Goal: Information Seeking & Learning: Find specific fact

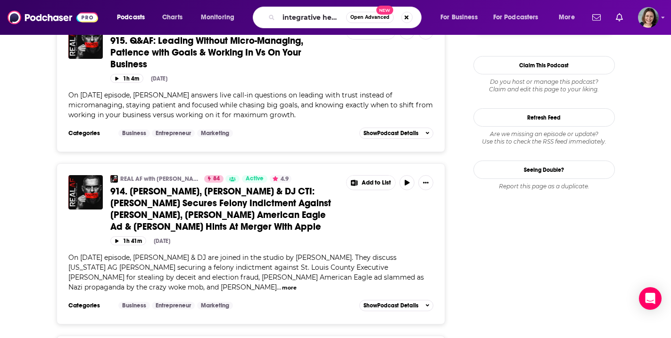
type input "integrative health"
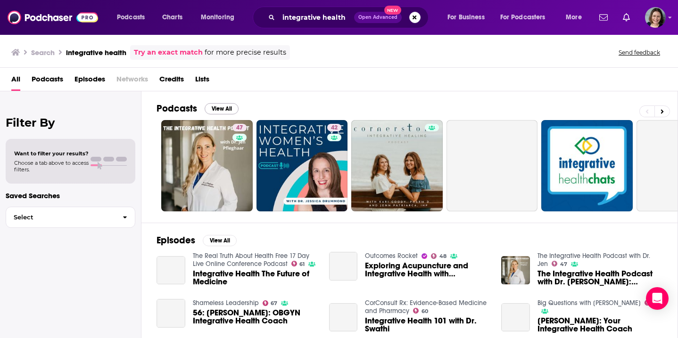
click at [218, 112] on button "View All" at bounding box center [222, 108] width 34 height 11
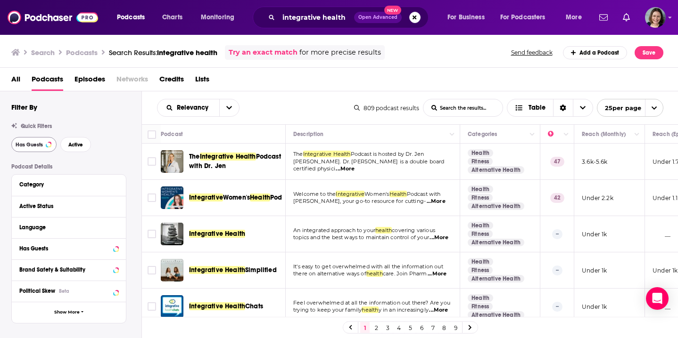
click at [29, 145] on span "Has Guests" at bounding box center [29, 144] width 27 height 5
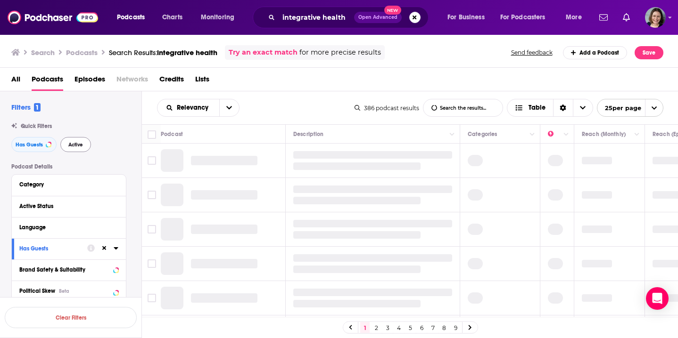
click at [77, 148] on button "Active" at bounding box center [75, 144] width 31 height 15
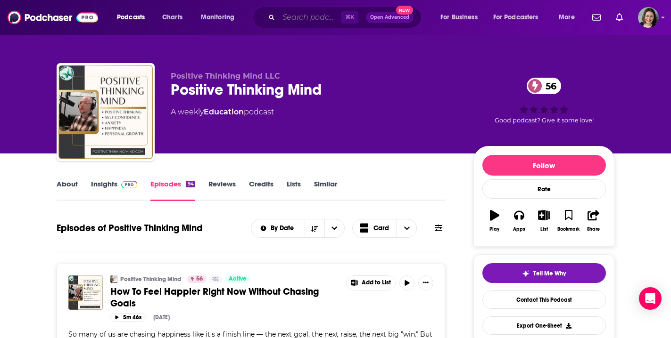
click at [298, 20] on input "Search podcasts, credits, & more..." at bounding box center [310, 17] width 62 height 15
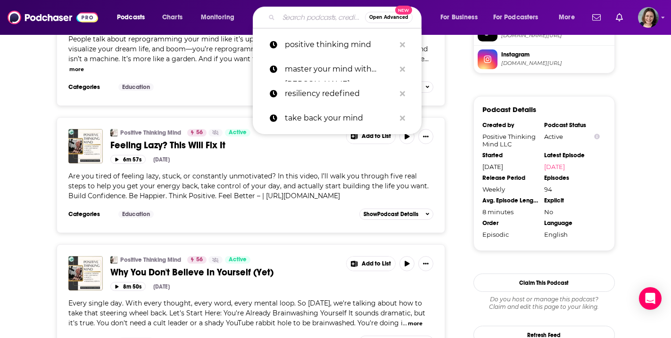
scroll to position [952, 0]
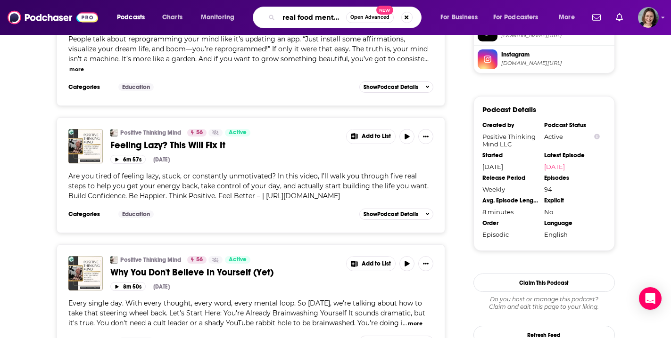
type input "real food mental health"
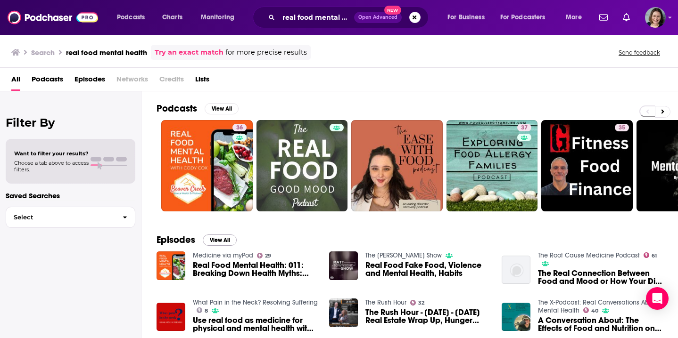
click at [228, 239] on button "View All" at bounding box center [220, 240] width 34 height 11
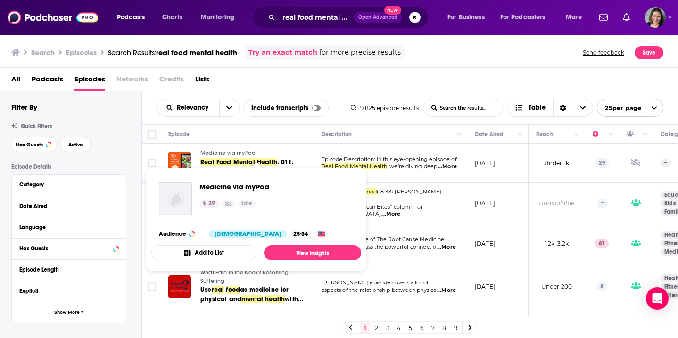
click at [244, 153] on span "Medicine via myPod" at bounding box center [227, 153] width 55 height 7
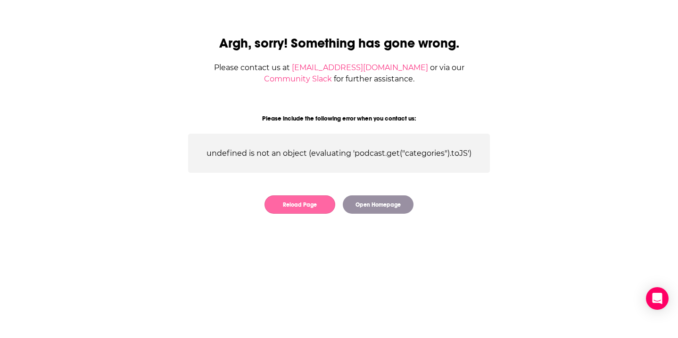
click at [298, 213] on button "Reload Page" at bounding box center [299, 205] width 71 height 18
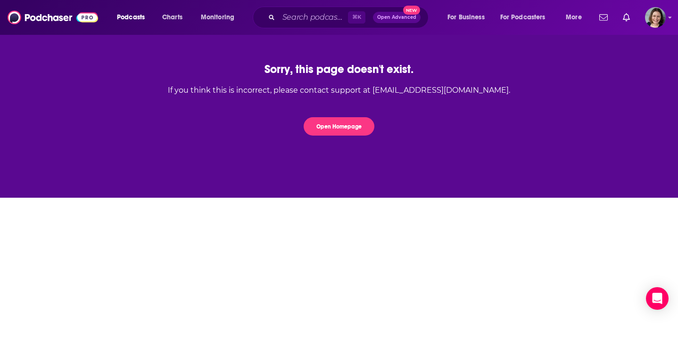
click at [298, 9] on div "⌘ K Open Advanced New" at bounding box center [341, 18] width 176 height 22
click at [299, 18] on input "Search podcasts, credits, & more..." at bounding box center [313, 17] width 69 height 15
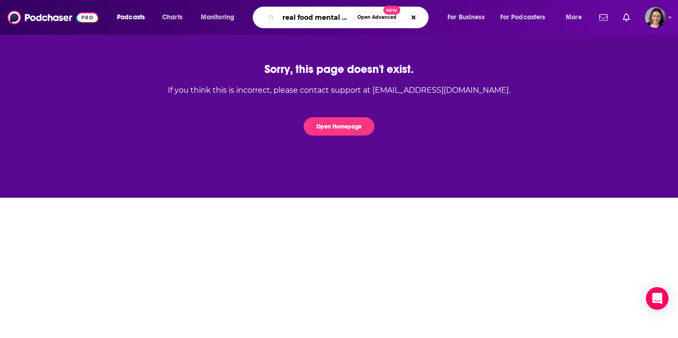
type input "real food mental health"
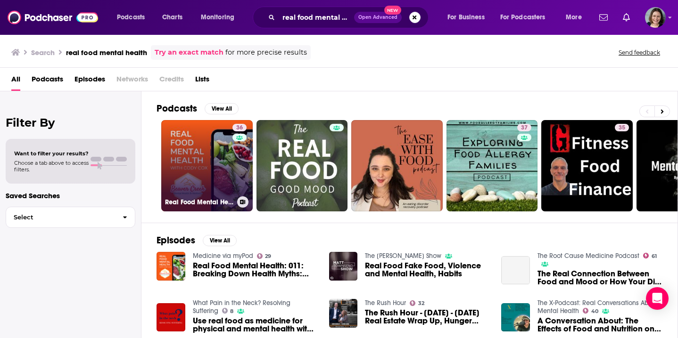
click at [208, 171] on link "36 Real Food Mental Health" at bounding box center [206, 165] width 91 height 91
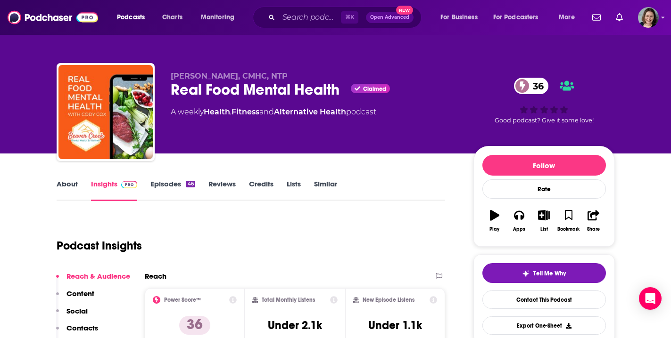
click at [167, 183] on link "Episodes 46" at bounding box center [172, 191] width 44 height 22
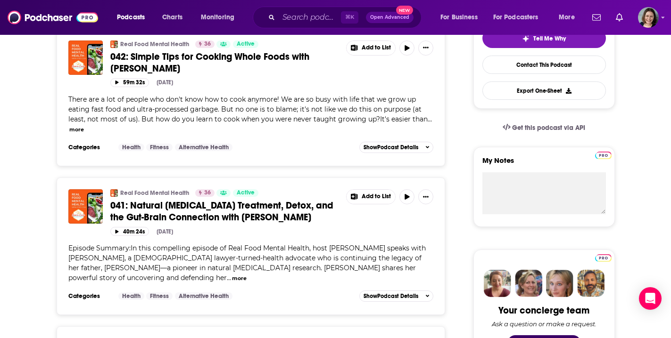
scroll to position [246, 0]
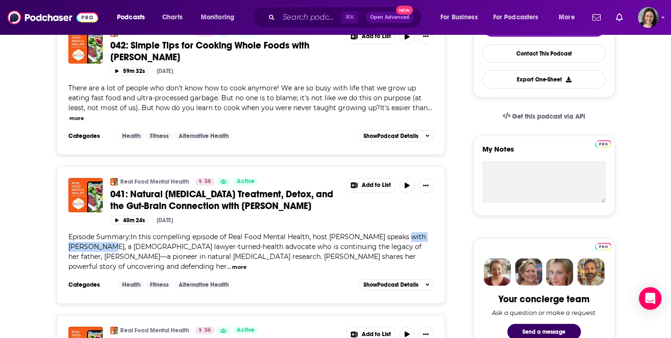
drag, startPoint x: 402, startPoint y: 237, endPoint x: 98, endPoint y: 246, distance: 304.6
click at [98, 246] on span "Episode Summary:In this compelling episode of Real Food Mental Health, host Cod…" at bounding box center [246, 252] width 357 height 38
copy span "Sylvie Beljanski"
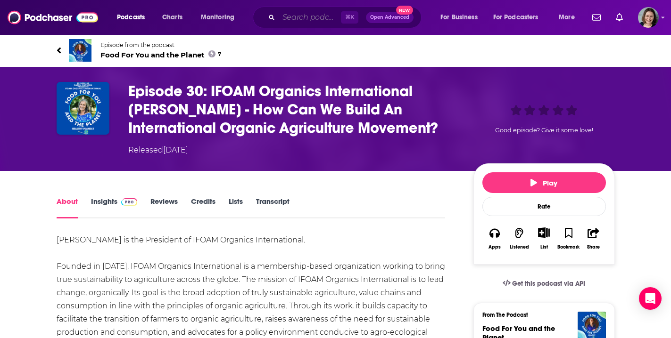
click at [313, 17] on input "Search podcasts, credits, & more..." at bounding box center [310, 17] width 62 height 15
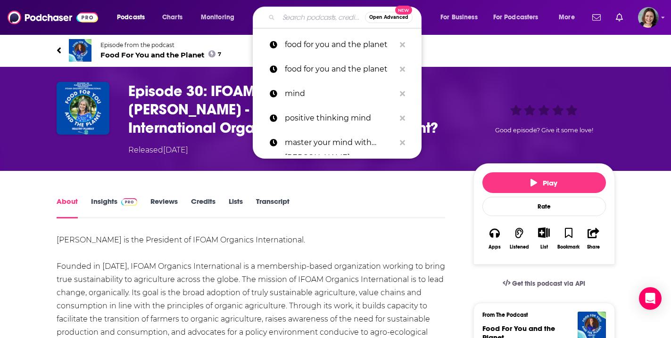
paste input "[PERSON_NAME]"
type input "[PERSON_NAME]"
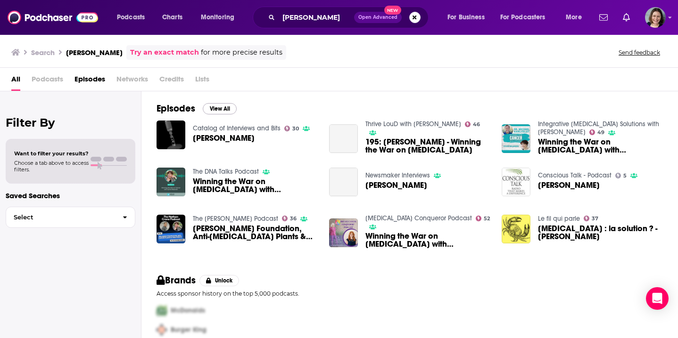
click at [222, 111] on button "View All" at bounding box center [220, 108] width 34 height 11
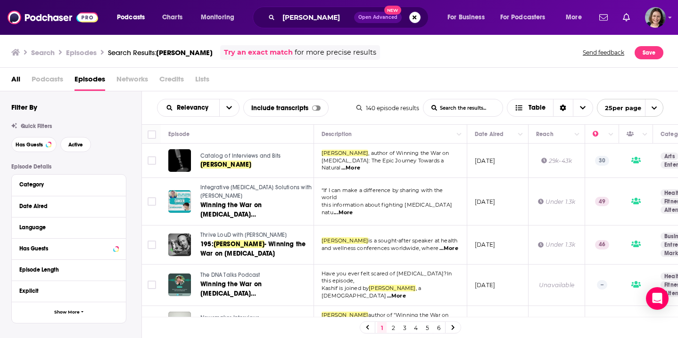
click at [482, 256] on td "[DATE]" at bounding box center [497, 245] width 61 height 39
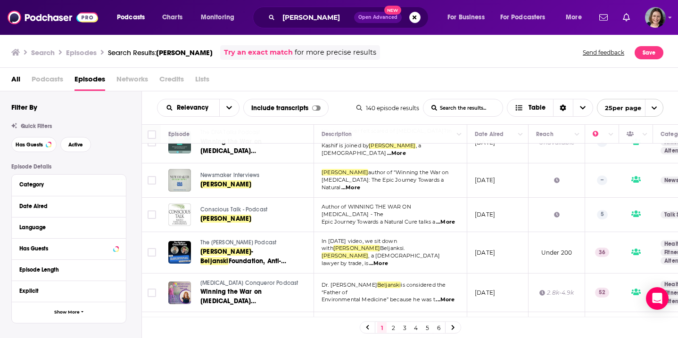
scroll to position [148, 0]
